Goal: Transaction & Acquisition: Obtain resource

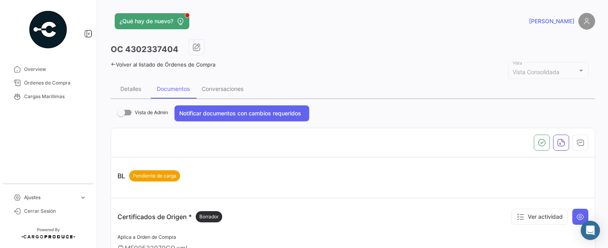
click at [143, 66] on link "Volver al listado de Órdenes de Compra" at bounding box center [163, 64] width 105 height 6
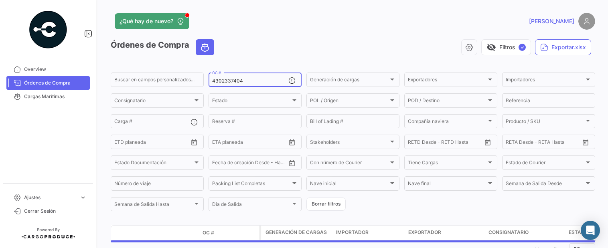
click at [223, 80] on input "4302337404" at bounding box center [250, 81] width 76 height 6
paste input "4302337409"
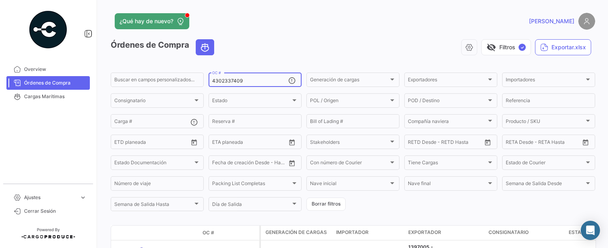
type input "4302337409"
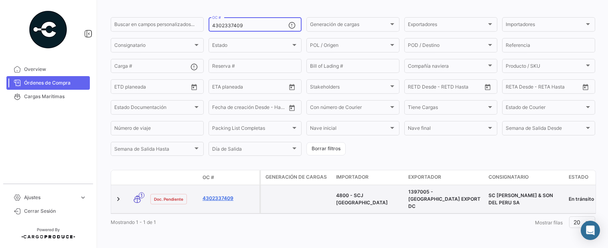
click at [222, 195] on link "4302337409" at bounding box center [230, 198] width 54 height 7
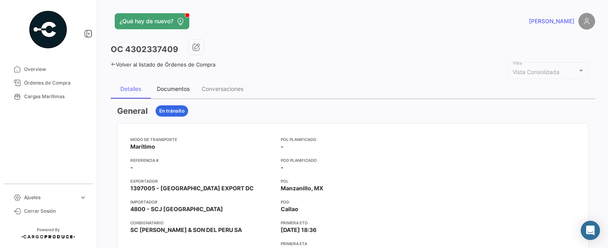
click at [176, 93] on div "Documentos" at bounding box center [173, 88] width 45 height 19
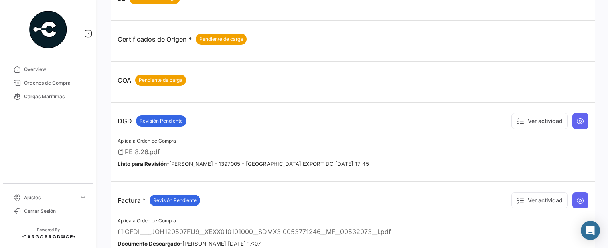
scroll to position [257, 0]
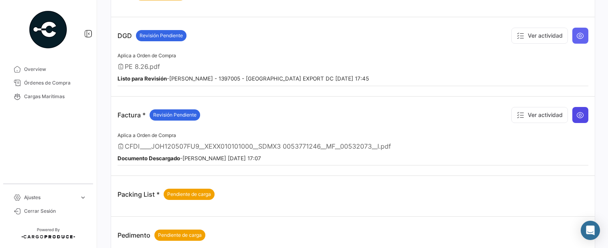
click at [577, 114] on icon at bounding box center [581, 115] width 8 height 8
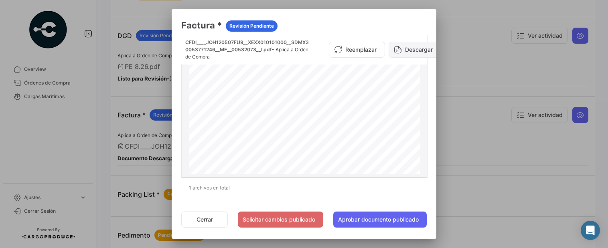
click at [412, 51] on button "Descargar" at bounding box center [415, 50] width 53 height 16
click at [193, 222] on button "Cerrar" at bounding box center [204, 220] width 47 height 16
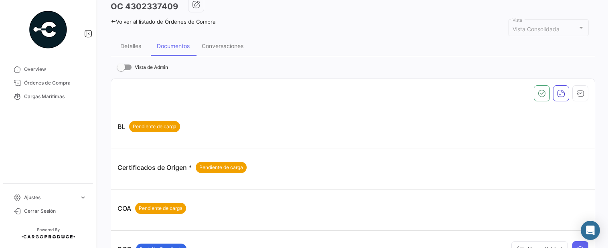
scroll to position [0, 0]
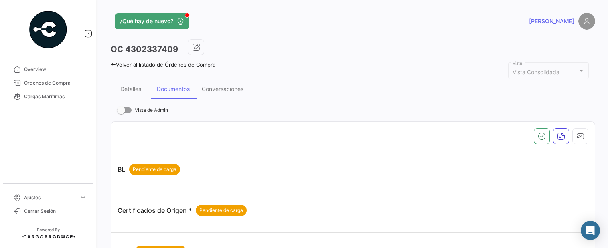
click at [155, 43] on div "OC 4302337409" at bounding box center [353, 49] width 485 height 20
click at [150, 50] on h3 "OC 4302337409" at bounding box center [144, 49] width 67 height 11
click at [320, 152] on td "BL Pendiente de carga" at bounding box center [353, 171] width 484 height 41
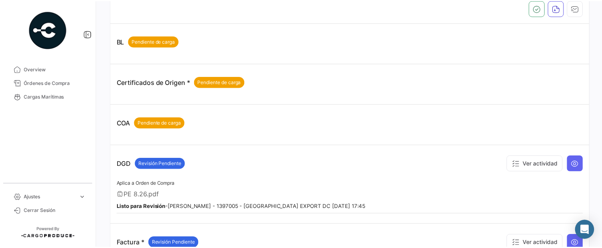
scroll to position [43, 0]
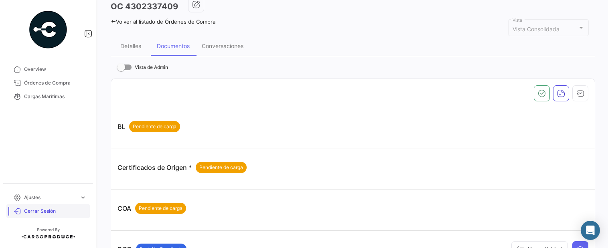
click at [41, 211] on span "Cerrar Sesión" at bounding box center [55, 211] width 63 height 7
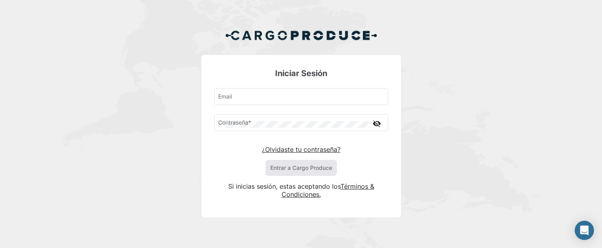
type input "[EMAIL_ADDRESS][DOMAIN_NAME]"
